Goal: Information Seeking & Learning: Learn about a topic

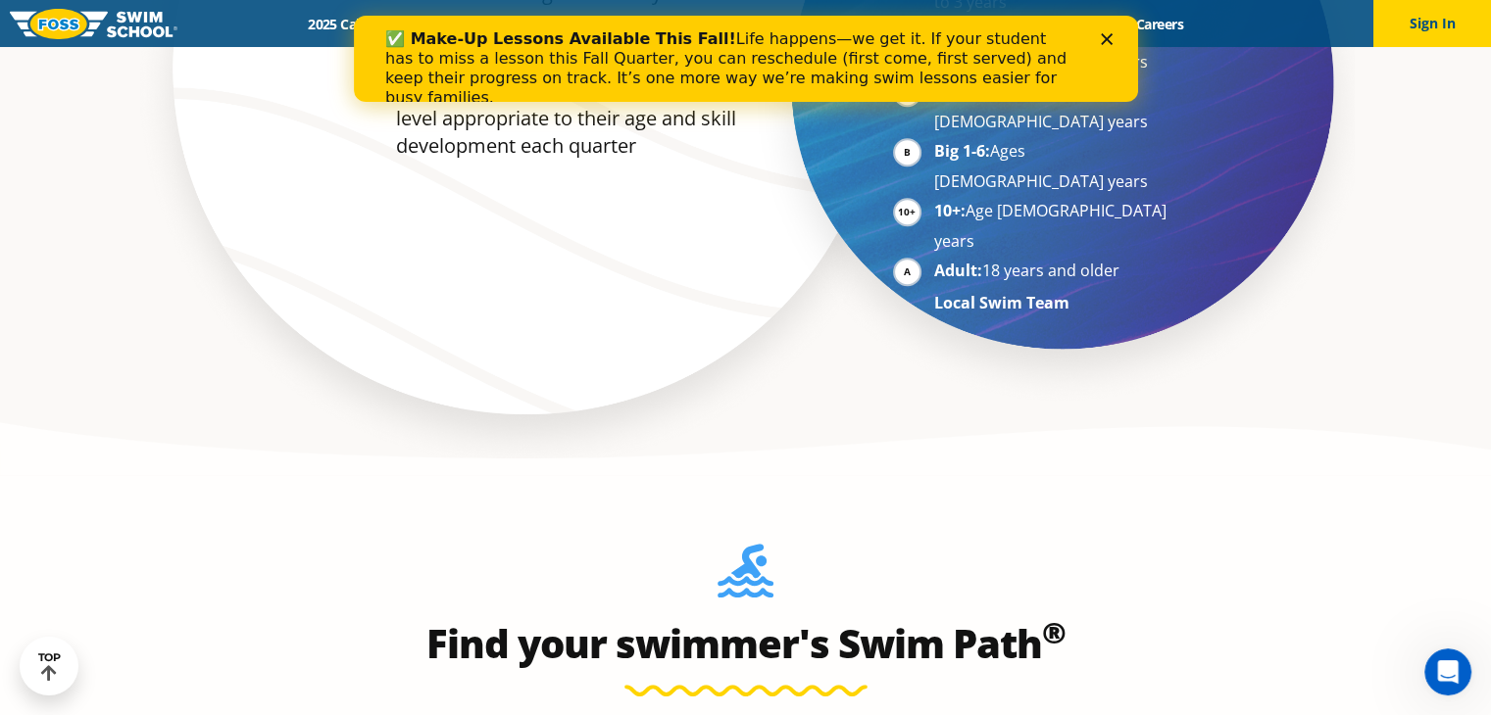
scroll to position [1715, 0]
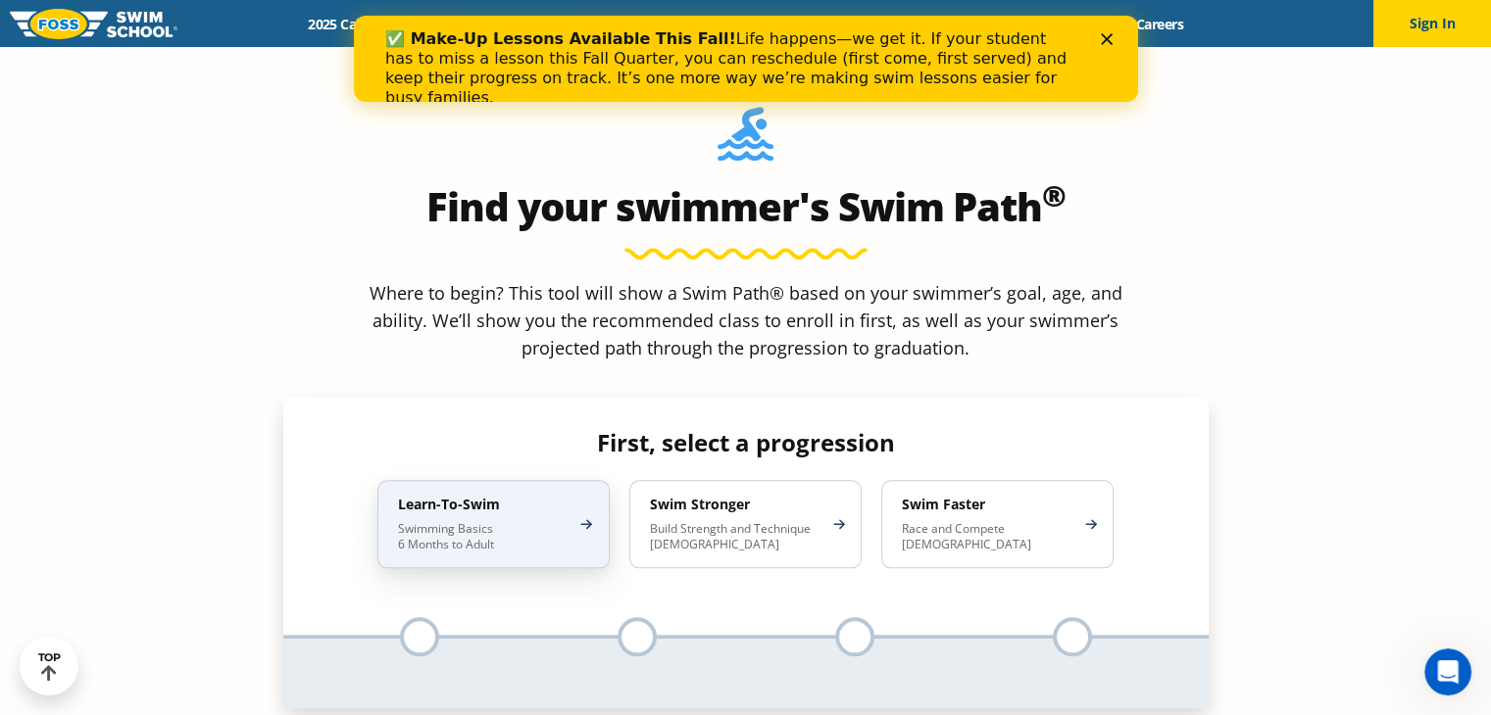
click at [581, 480] on div "Learn-To-Swim Swimming Basics 6 Months to Adult" at bounding box center [493, 524] width 232 height 88
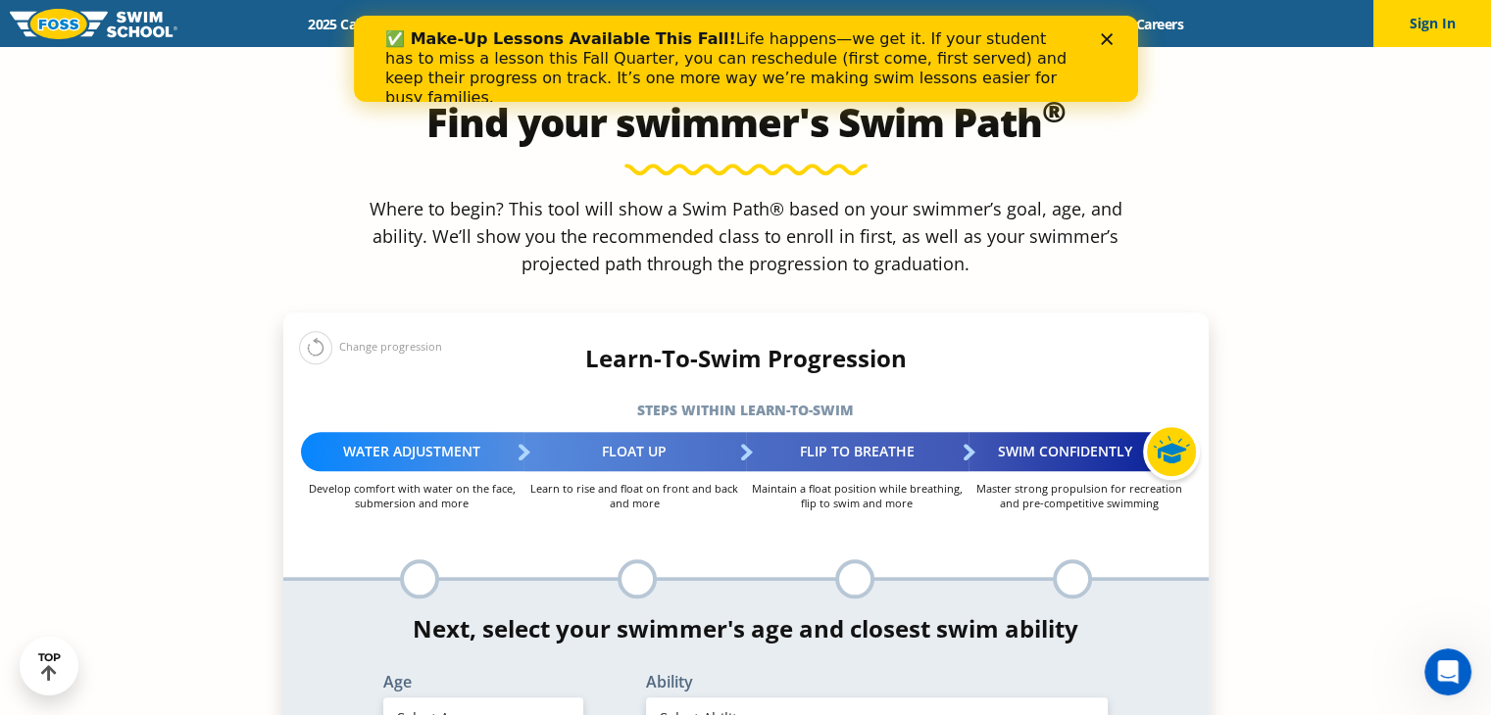
scroll to position [1799, 0]
click at [543, 698] on select "Select Age 6 months - 1 year 1 year 2 years 3 years 4 years 5 years 6 years 7 y…" at bounding box center [483, 718] width 200 height 41
select select "5-years"
click at [383, 698] on select "Select Age 6 months - 1 year 1 year 2 years 3 years 4 years 5 years 6 years 7 y…" at bounding box center [483, 718] width 200 height 41
click at [805, 698] on select "Select Ability First in-water experience When in the water, reliant on a life j…" at bounding box center [877, 718] width 463 height 41
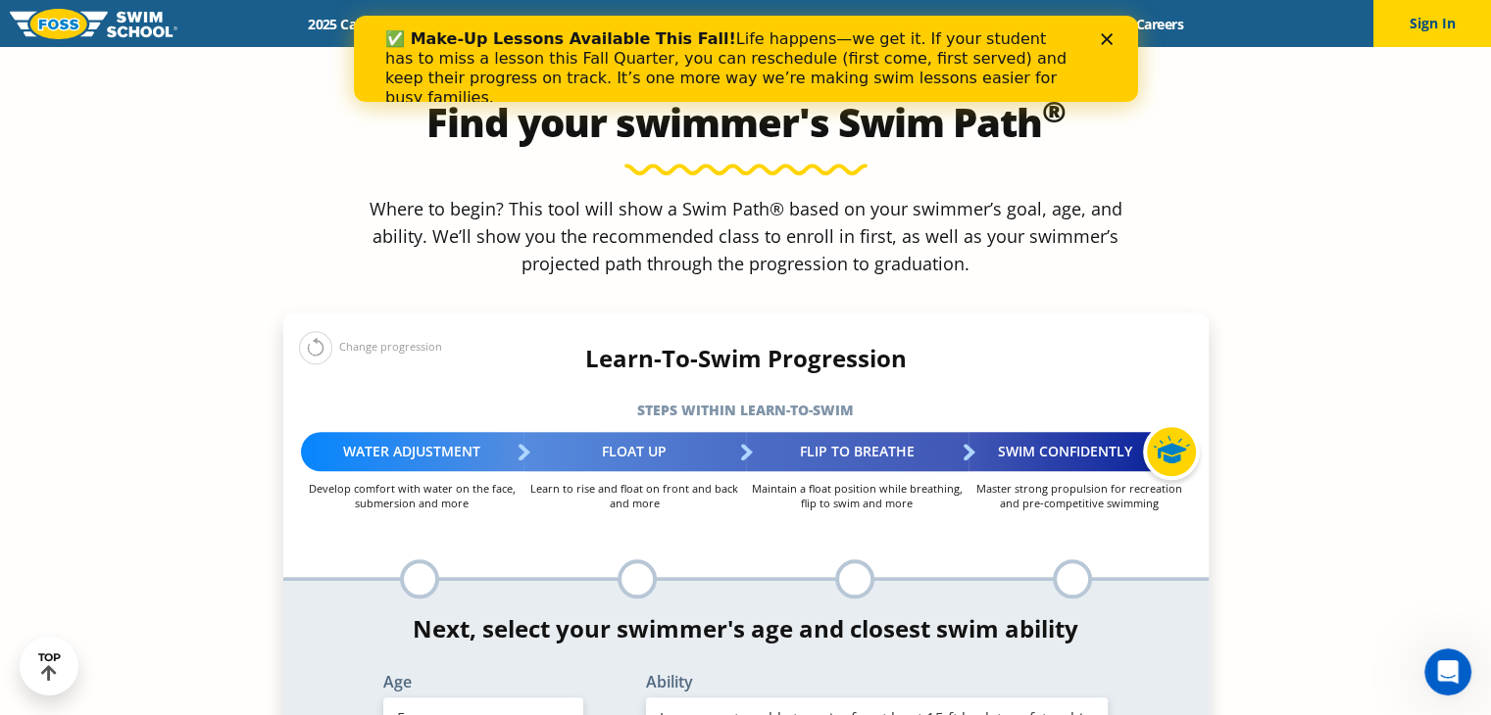
click at [646, 698] on select "Select Ability First in-water experience When in the water, reliant on a life j…" at bounding box center [877, 718] width 463 height 41
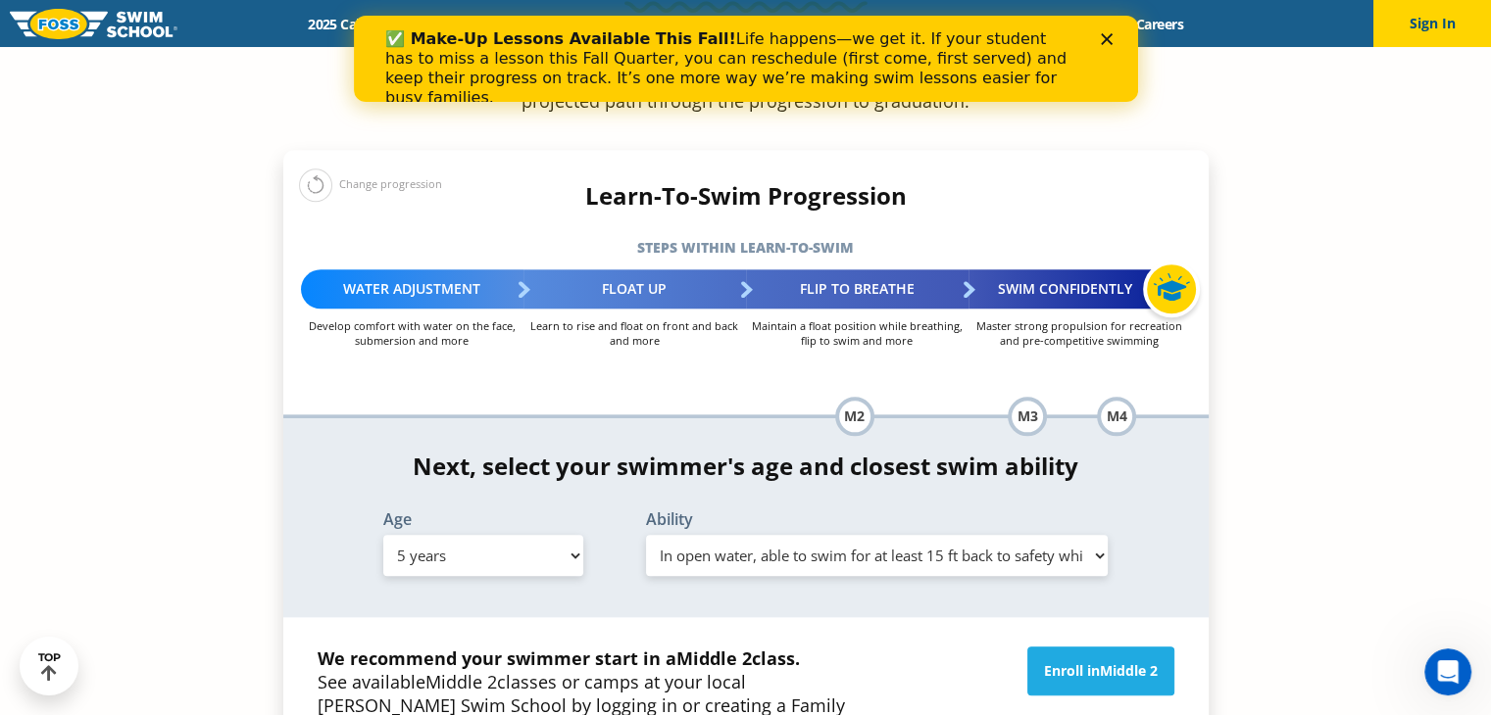
scroll to position [1968, 0]
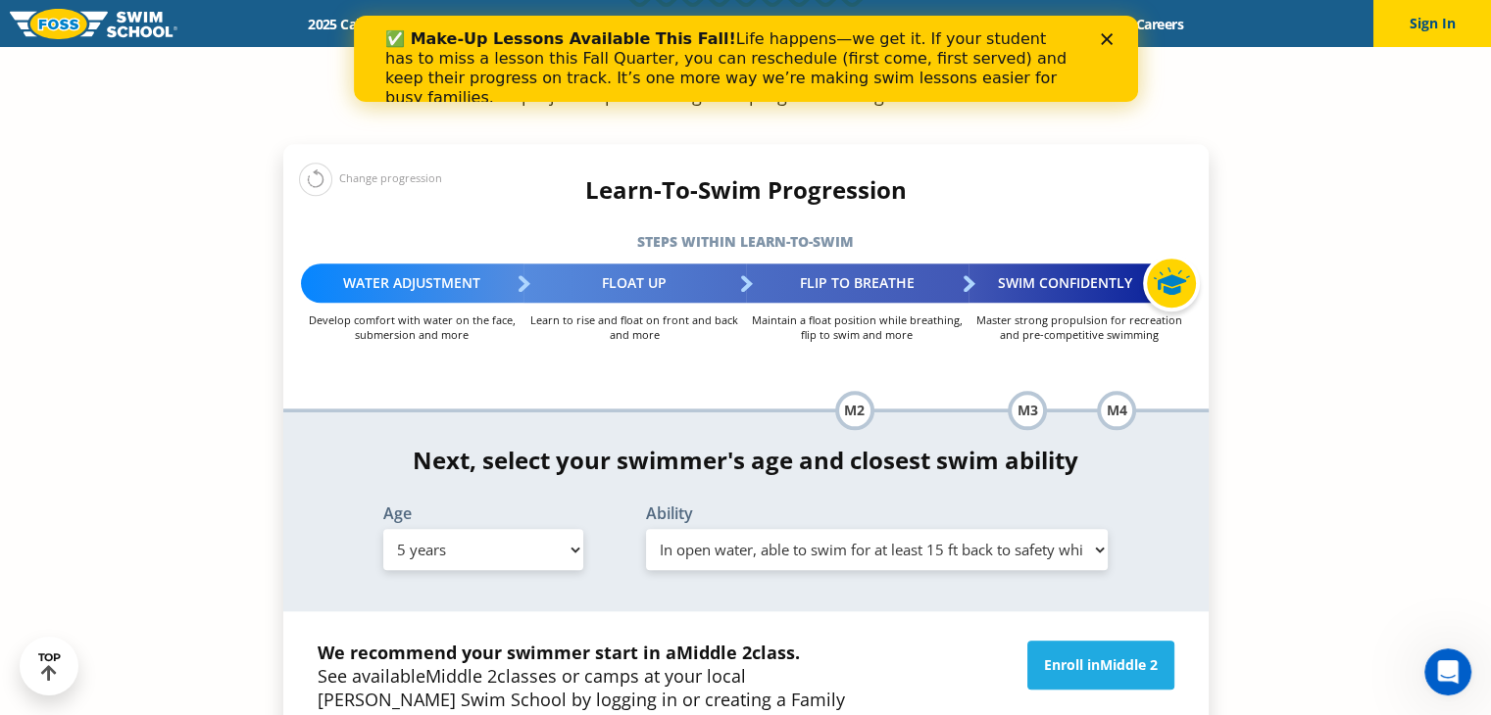
click at [920, 529] on select "Select Ability First in-water experience When in the water, reliant on a life j…" at bounding box center [877, 549] width 463 height 41
click at [646, 529] on select "Select Ability First in-water experience When in the water, reliant on a life j…" at bounding box center [877, 549] width 463 height 41
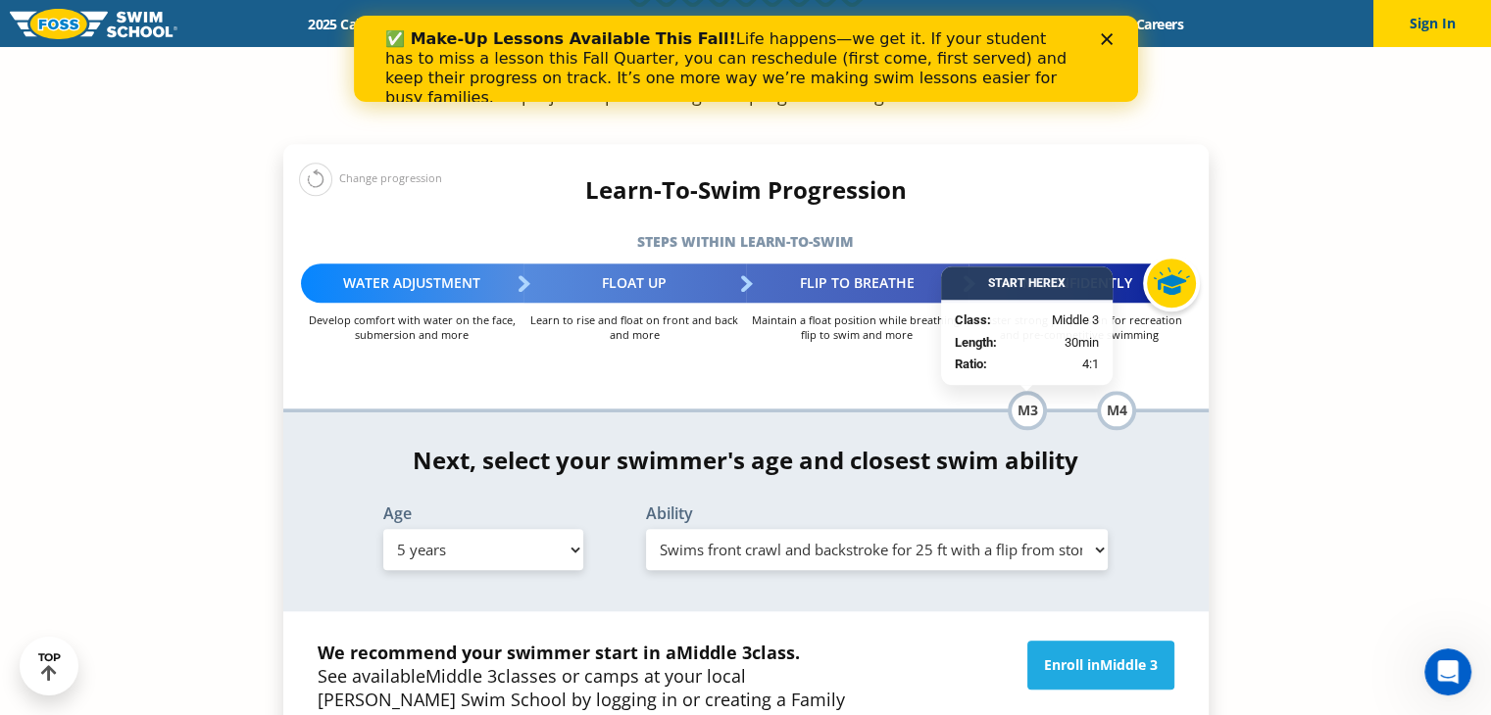
click at [937, 529] on select "Select Ability First in-water experience When in the water, reliant on a life j…" at bounding box center [877, 549] width 463 height 41
select select "5-years-in-open-water-able-to-swim-for-at-least-15-ft-back-to-safety-while-flip…"
click at [646, 529] on select "Select Ability First in-water experience When in the water, reliant on a life j…" at bounding box center [877, 549] width 463 height 41
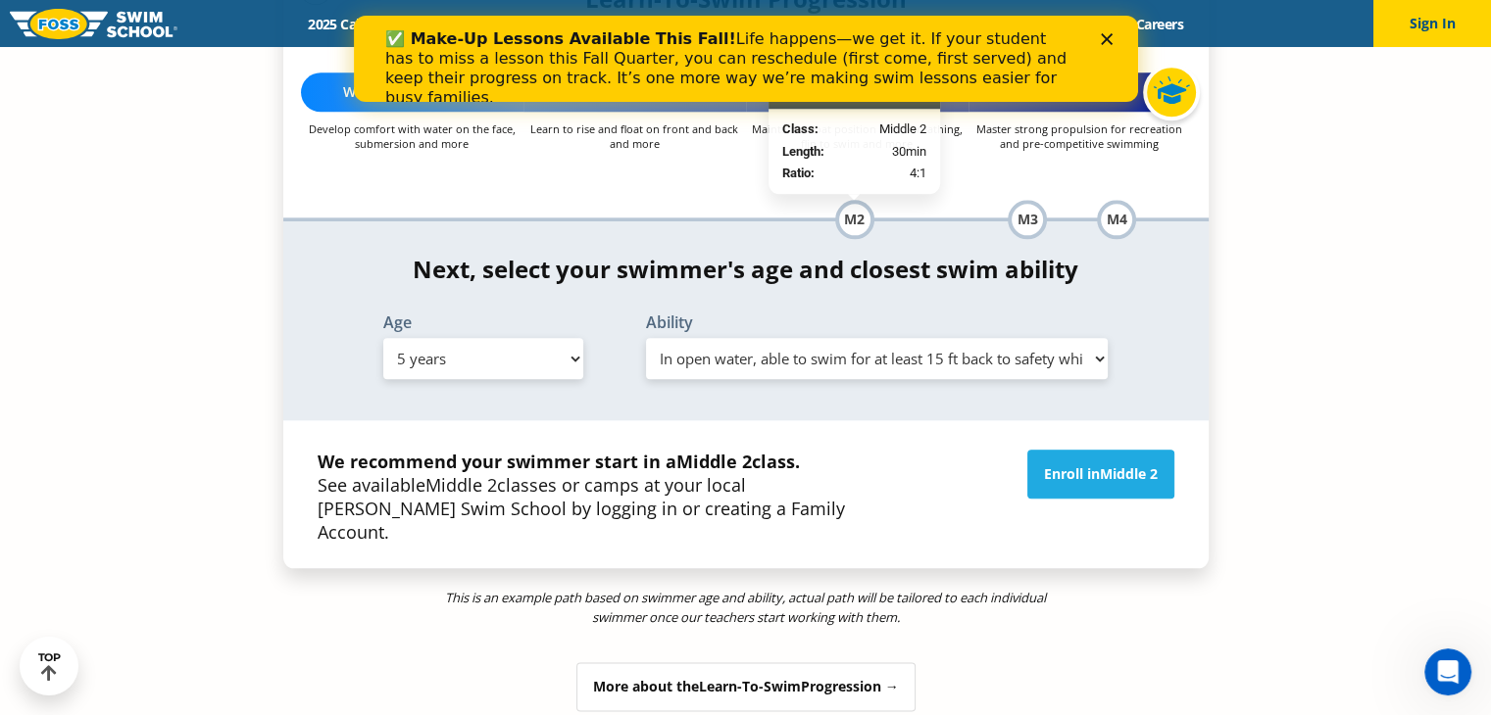
scroll to position [2223, 0]
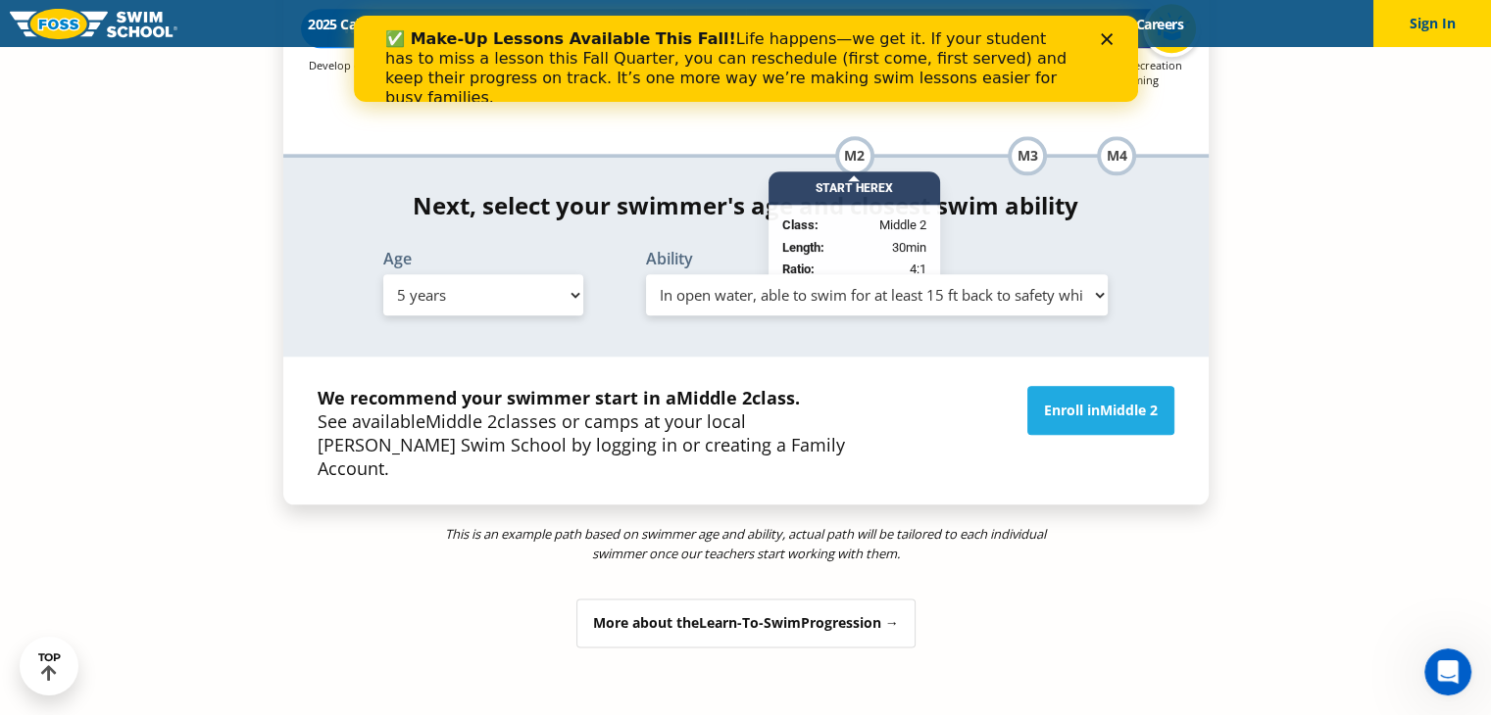
click at [871, 599] on div "More about the Learn-To-Swim Progression →" at bounding box center [745, 623] width 339 height 49
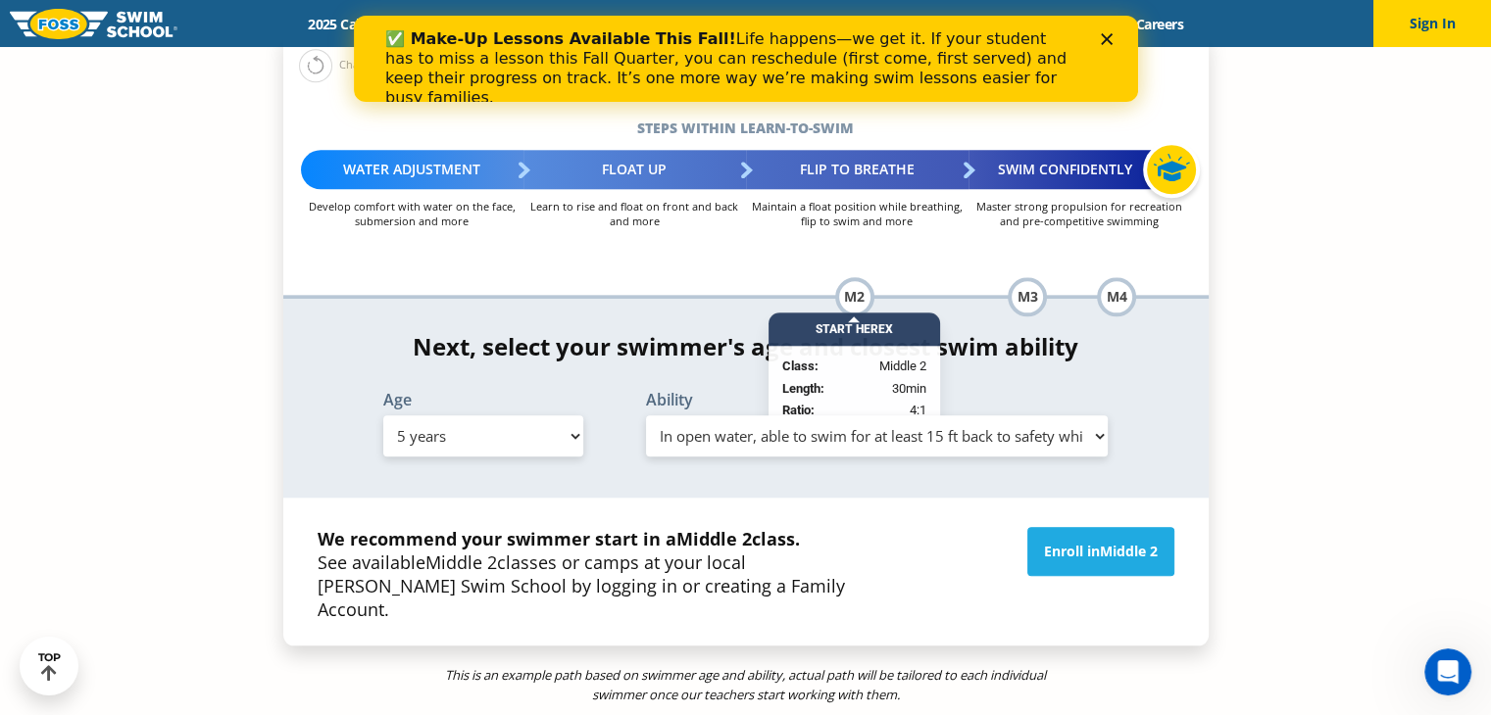
scroll to position [2070, 0]
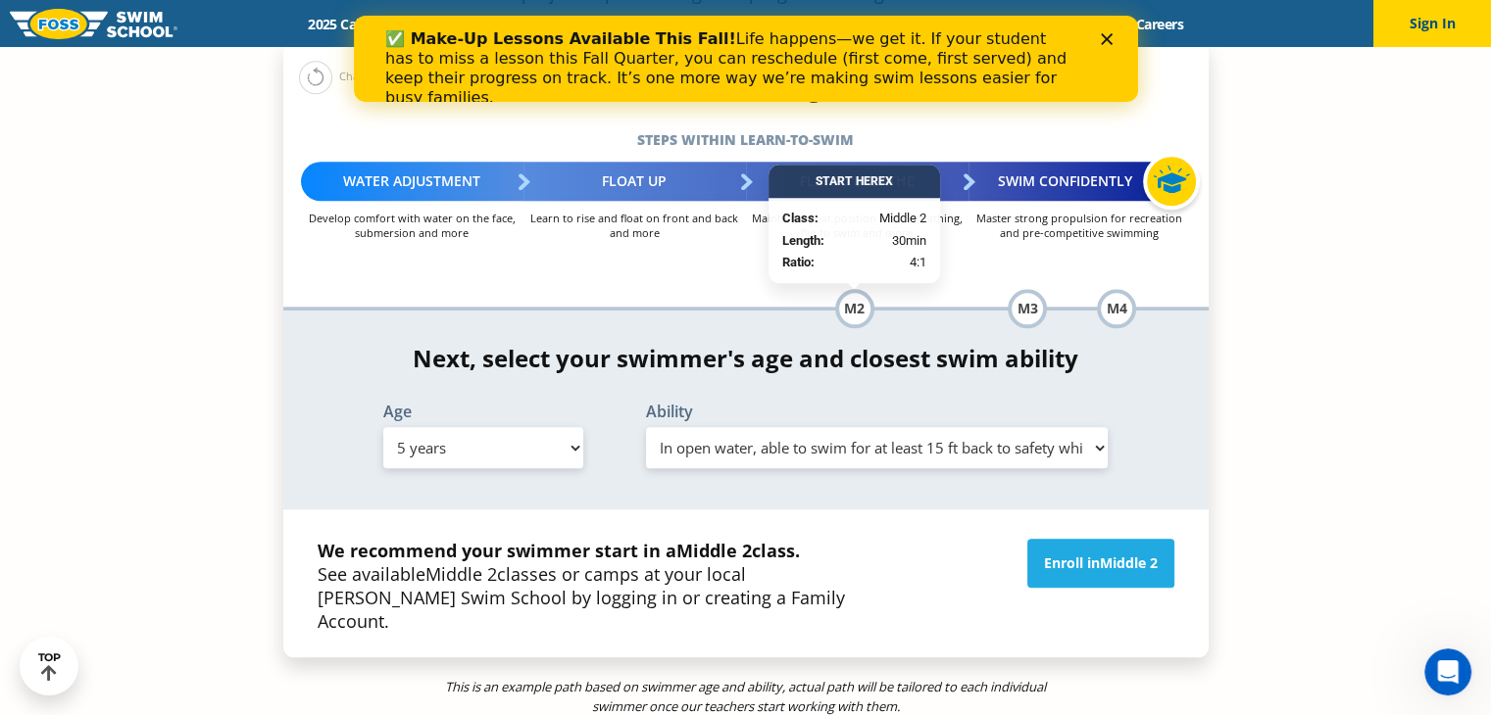
click at [563, 427] on select "Select Age 6 months - 1 year 1 year 2 years 3 years 4 years 5 years 6 years 7 y…" at bounding box center [483, 447] width 200 height 41
select select "4-years"
click at [383, 427] on select "Select Age 6 months - 1 year 1 year 2 years 3 years 4 years 5 years 6 years 7 y…" at bounding box center [483, 447] width 200 height 41
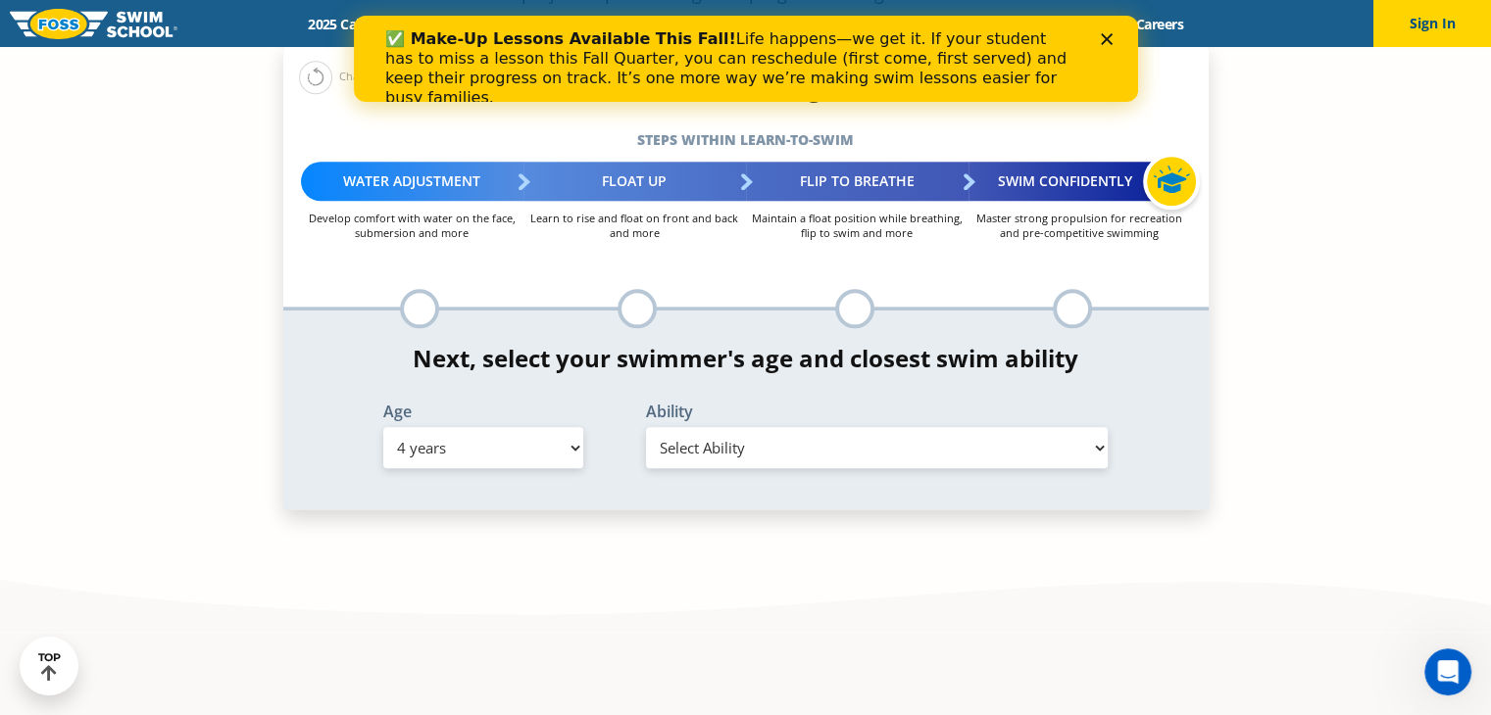
click at [730, 427] on select "Select Ability First in-water experience When in the water, reliant on a life j…" at bounding box center [877, 447] width 463 height 41
select select "4-years-in-open-water-able-to-swim-for-at-least-15-ft-back-to-safety-while-flip…"
click at [646, 427] on select "Select Ability First in-water experience When in the water, reliant on a life j…" at bounding box center [877, 447] width 463 height 41
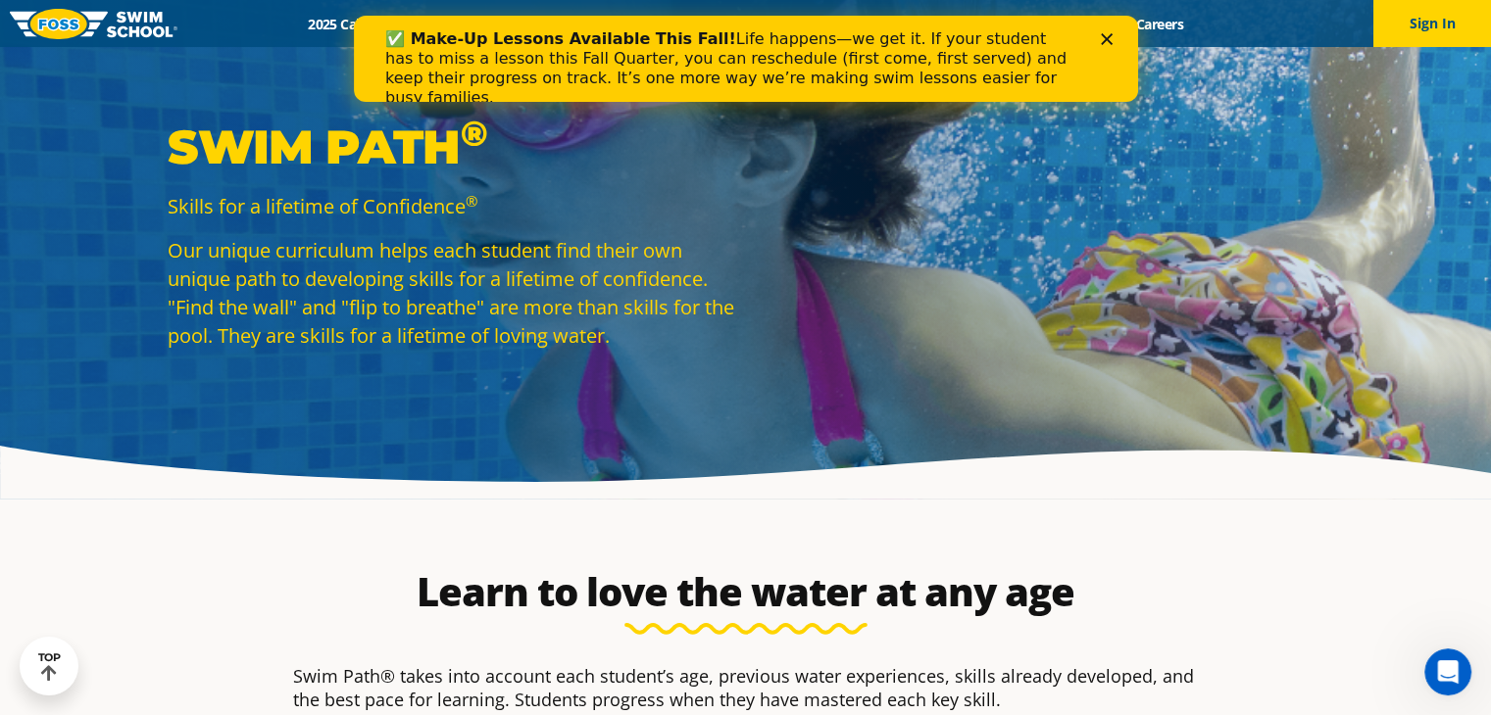
scroll to position [0, 0]
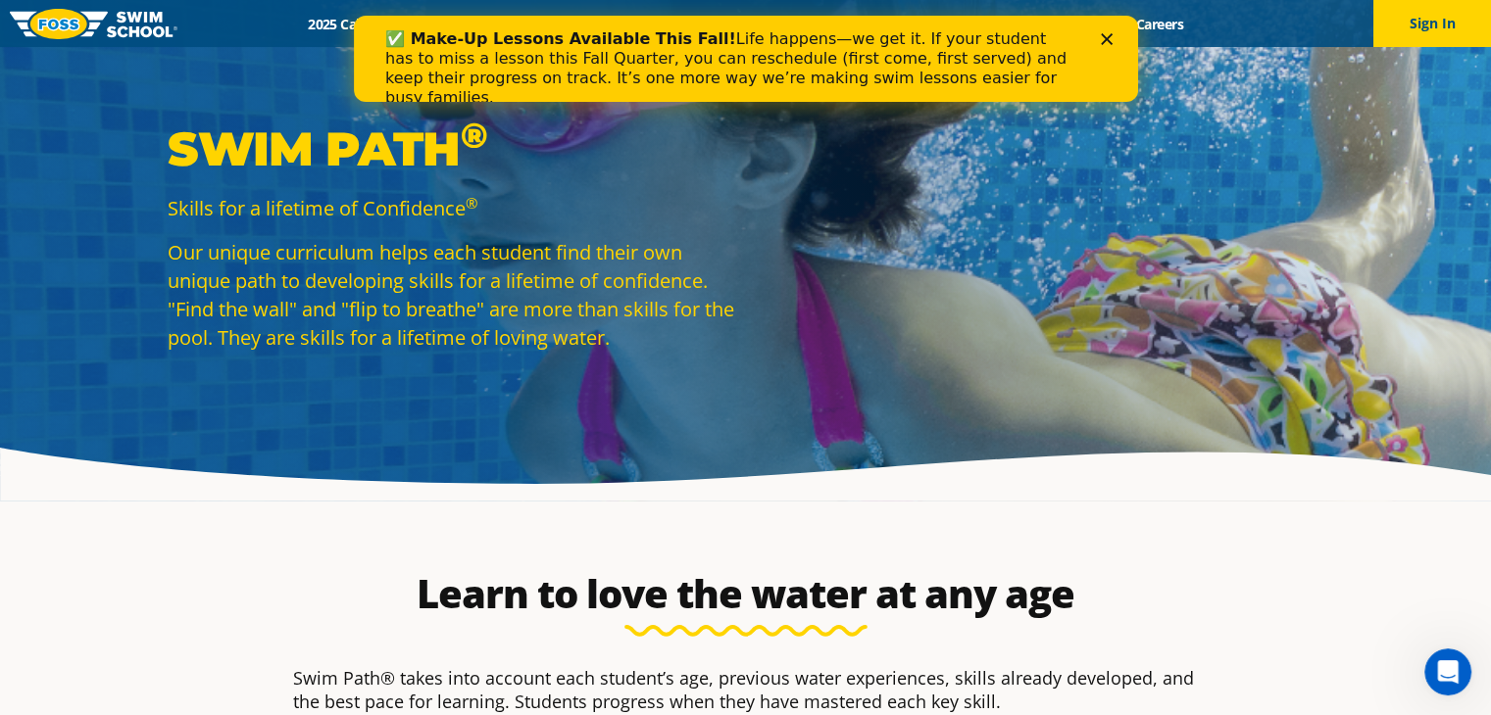
click at [78, 22] on img at bounding box center [94, 24] width 168 height 30
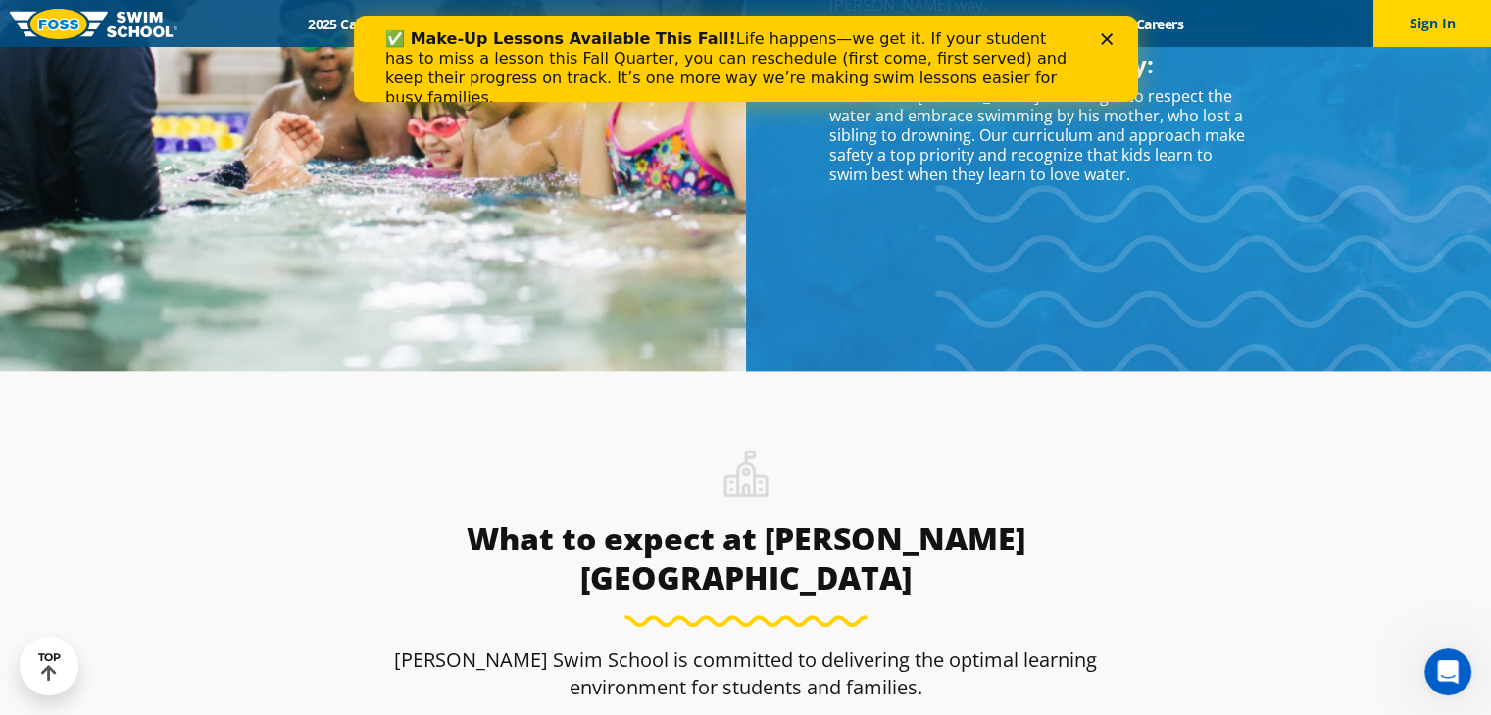
scroll to position [2051, 0]
